Goal: Check status: Check status

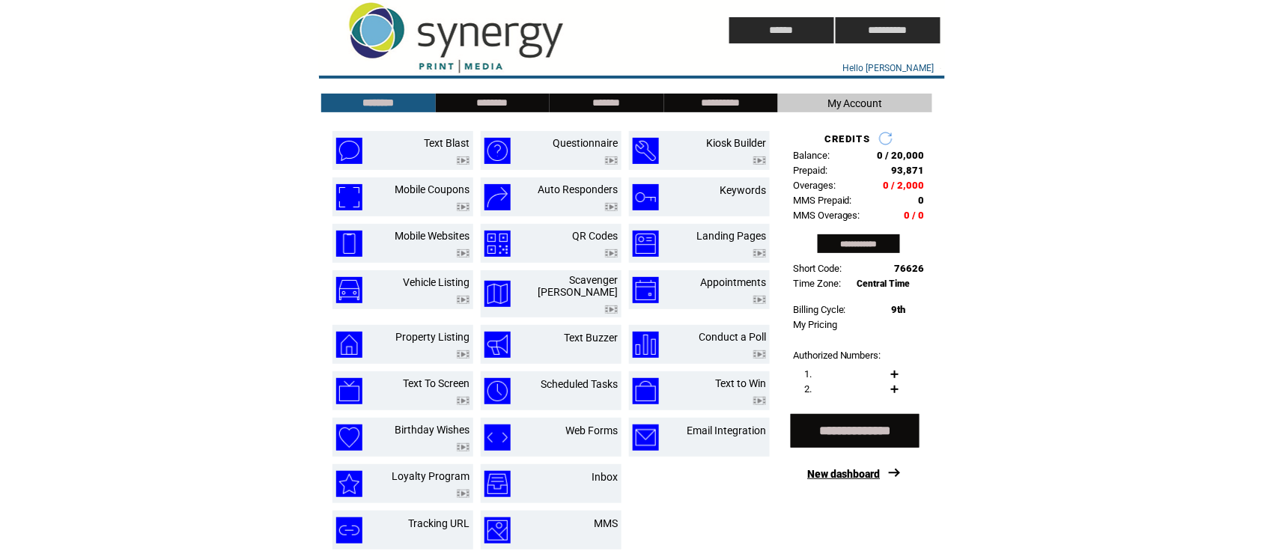
click at [845, 480] on link "New dashboard" at bounding box center [844, 474] width 73 height 12
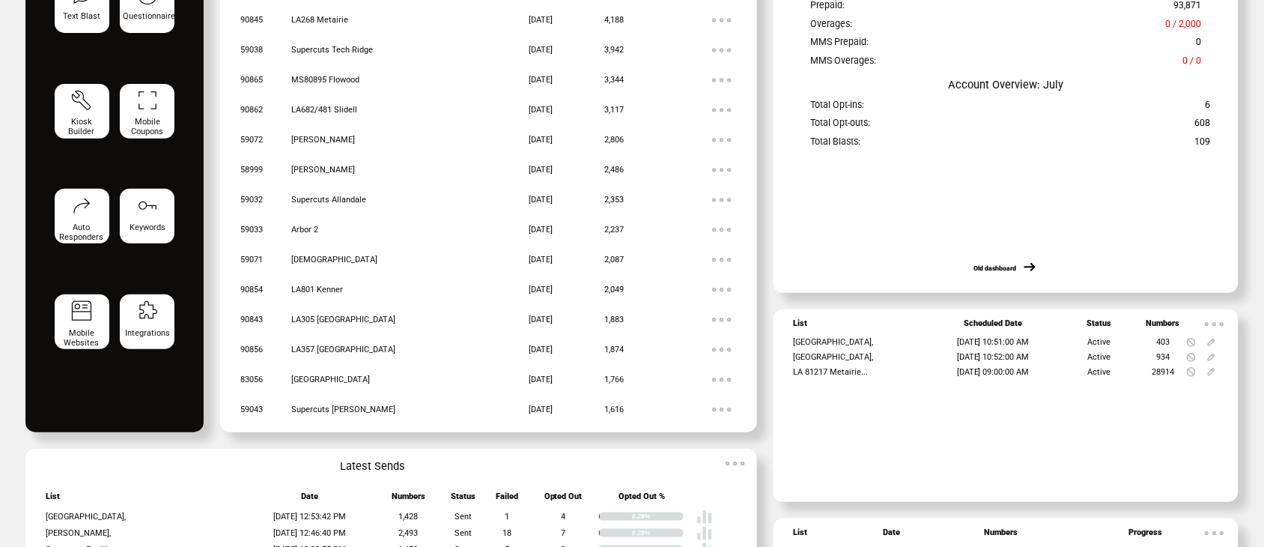
scroll to position [240, 0]
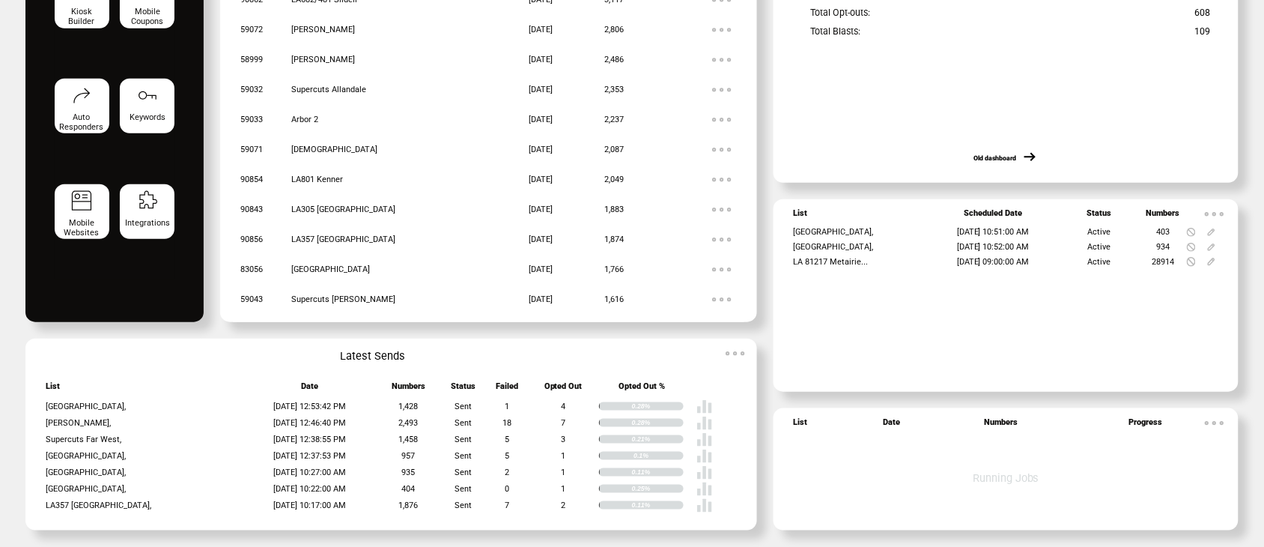
click at [734, 352] on img at bounding box center [735, 353] width 30 height 30
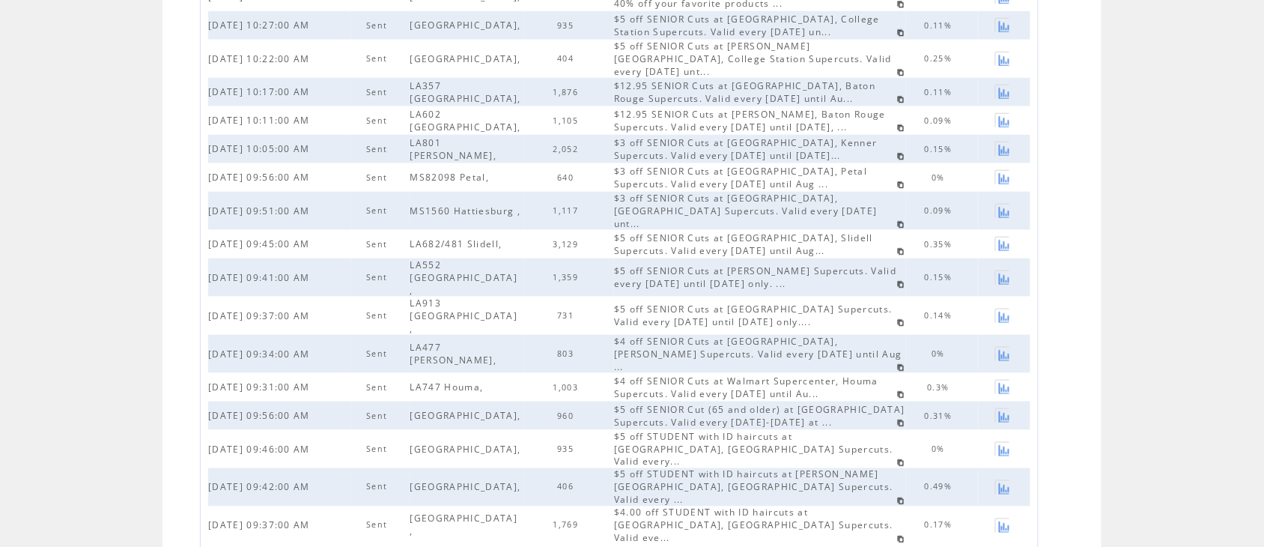
scroll to position [398, 0]
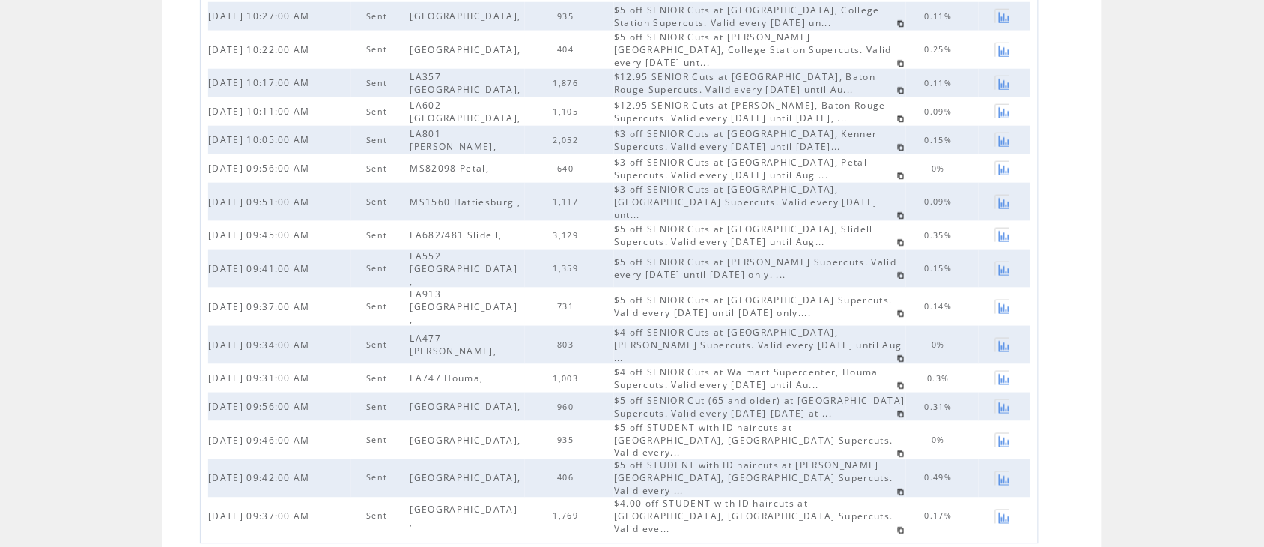
click at [630, 546] on span "2" at bounding box center [627, 551] width 5 height 10
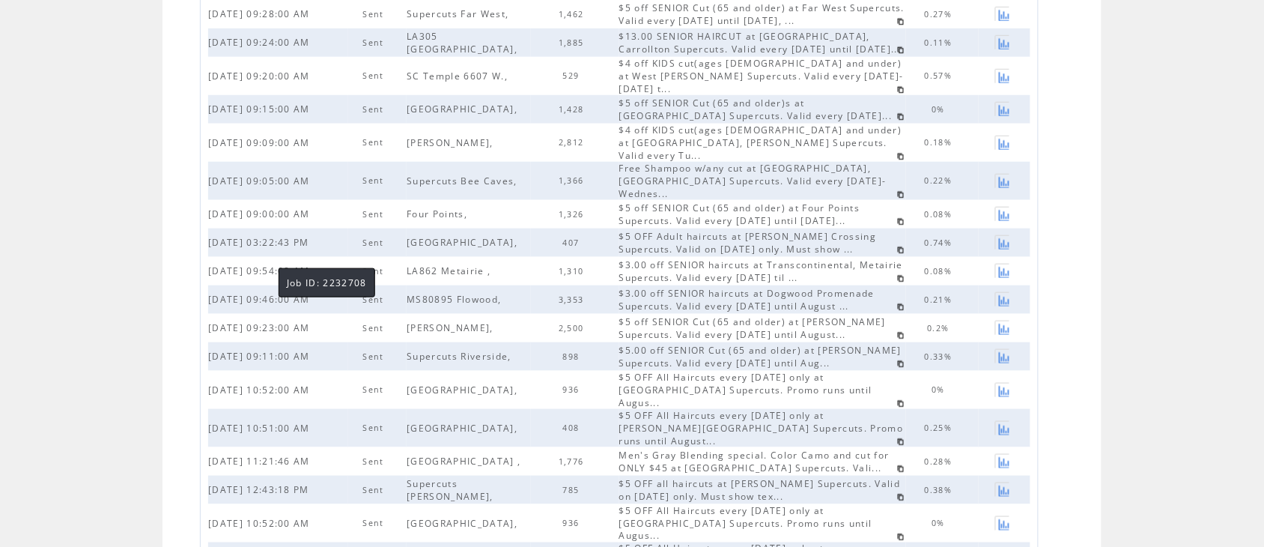
scroll to position [274, 0]
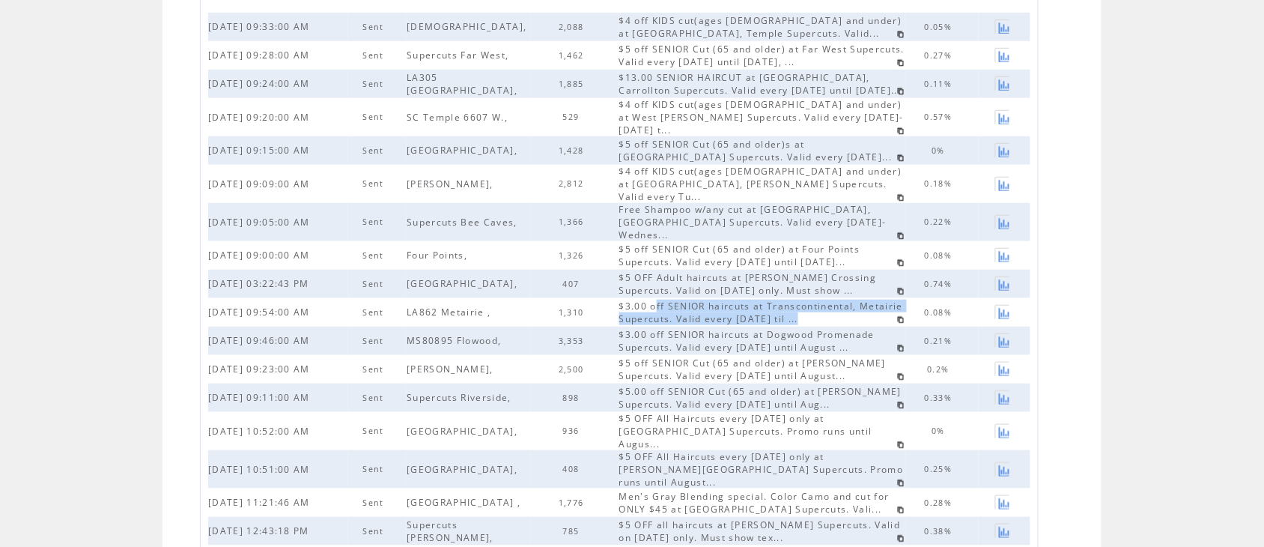
drag, startPoint x: 812, startPoint y: 291, endPoint x: 645, endPoint y: 275, distance: 168.5
click at [645, 299] on div "$3.00 off SENIOR haircuts at Transcontinental, Metairie Supercuts. Valid every …" at bounding box center [762, 311] width 287 height 25
click at [835, 385] on div "$5.00 off SENIOR Cut (65 and older) at Parke Green Supercuts. Valid every Monda…" at bounding box center [762, 397] width 287 height 25
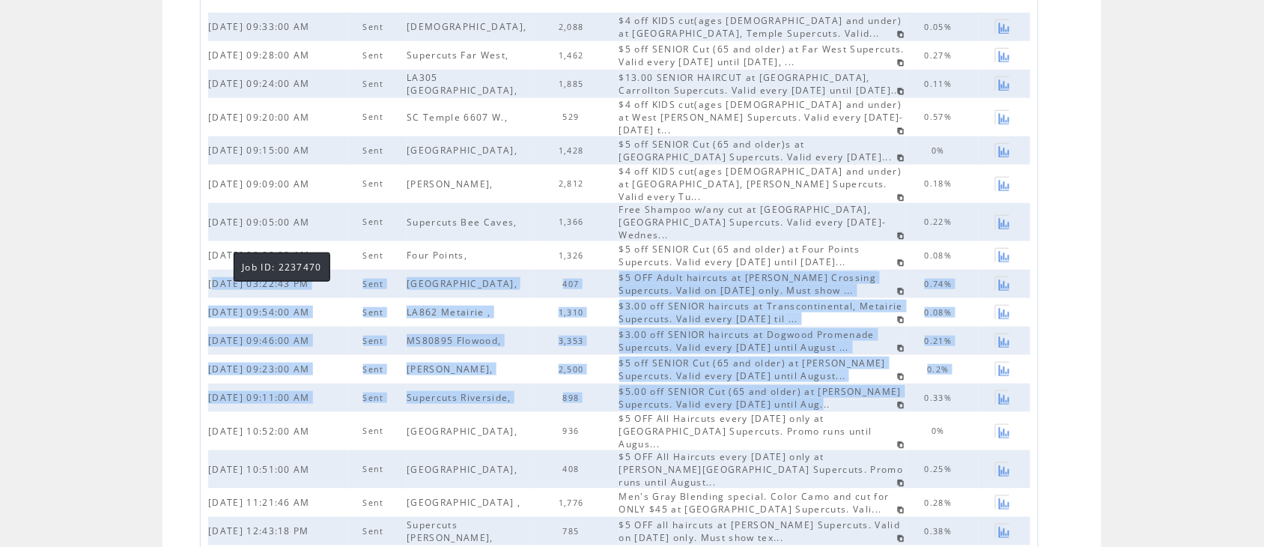
drag, startPoint x: 828, startPoint y: 372, endPoint x: 219, endPoint y: 259, distance: 619.9
click at [219, 259] on tbody "08/26/2025 09:33:00 AM Sent Temple, 2,088 $4 off KIDS cut(ages 8 and under) at …" at bounding box center [619, 331] width 822 height 637
click at [653, 271] on span "$5 OFF Adult haircuts at Jones Crossing Supercuts. Valid on Aug. 25, 2025 only.…" at bounding box center [748, 283] width 258 height 25
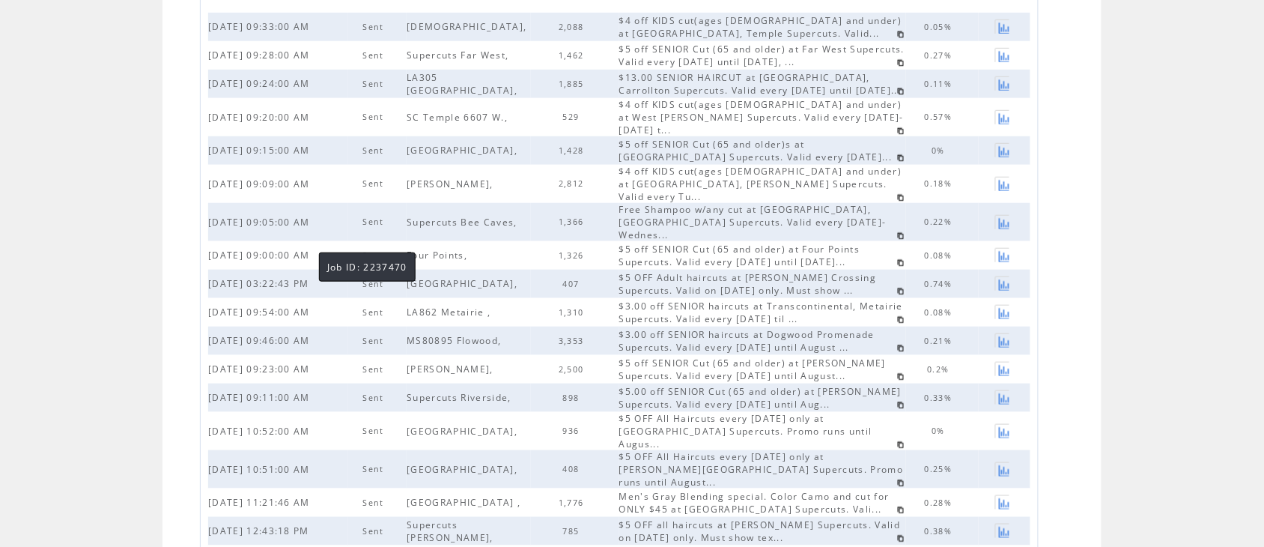
click at [304, 277] on span "08/25/2025 03:22:43 PM" at bounding box center [260, 283] width 105 height 13
click at [1009, 276] on link at bounding box center [1002, 283] width 14 height 14
